Goal: Task Accomplishment & Management: Manage account settings

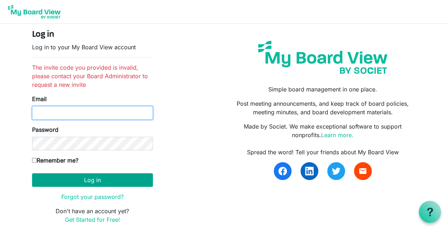
type input "[PERSON_NAME][EMAIL_ADDRESS][DOMAIN_NAME]"
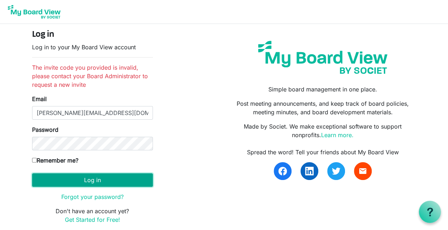
click at [62, 178] on button "Log in" at bounding box center [92, 180] width 121 height 14
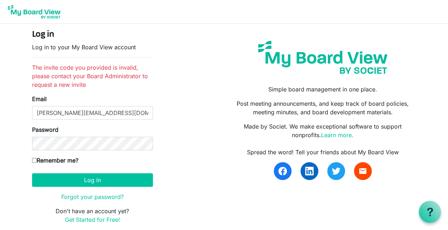
click at [30, 13] on img at bounding box center [34, 12] width 57 height 18
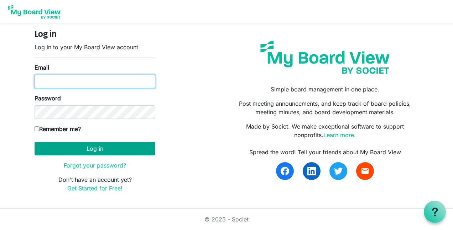
type input "[PERSON_NAME][EMAIL_ADDRESS][DOMAIN_NAME]"
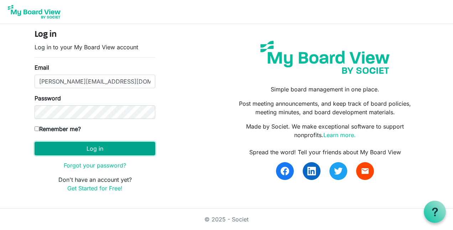
drag, startPoint x: 95, startPoint y: 148, endPoint x: 82, endPoint y: 145, distance: 13.0
click at [95, 147] on button "Log in" at bounding box center [95, 149] width 121 height 14
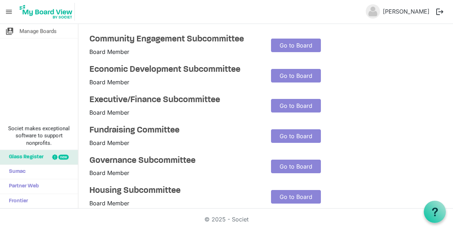
scroll to position [46, 0]
